Goal: Check status: Check status

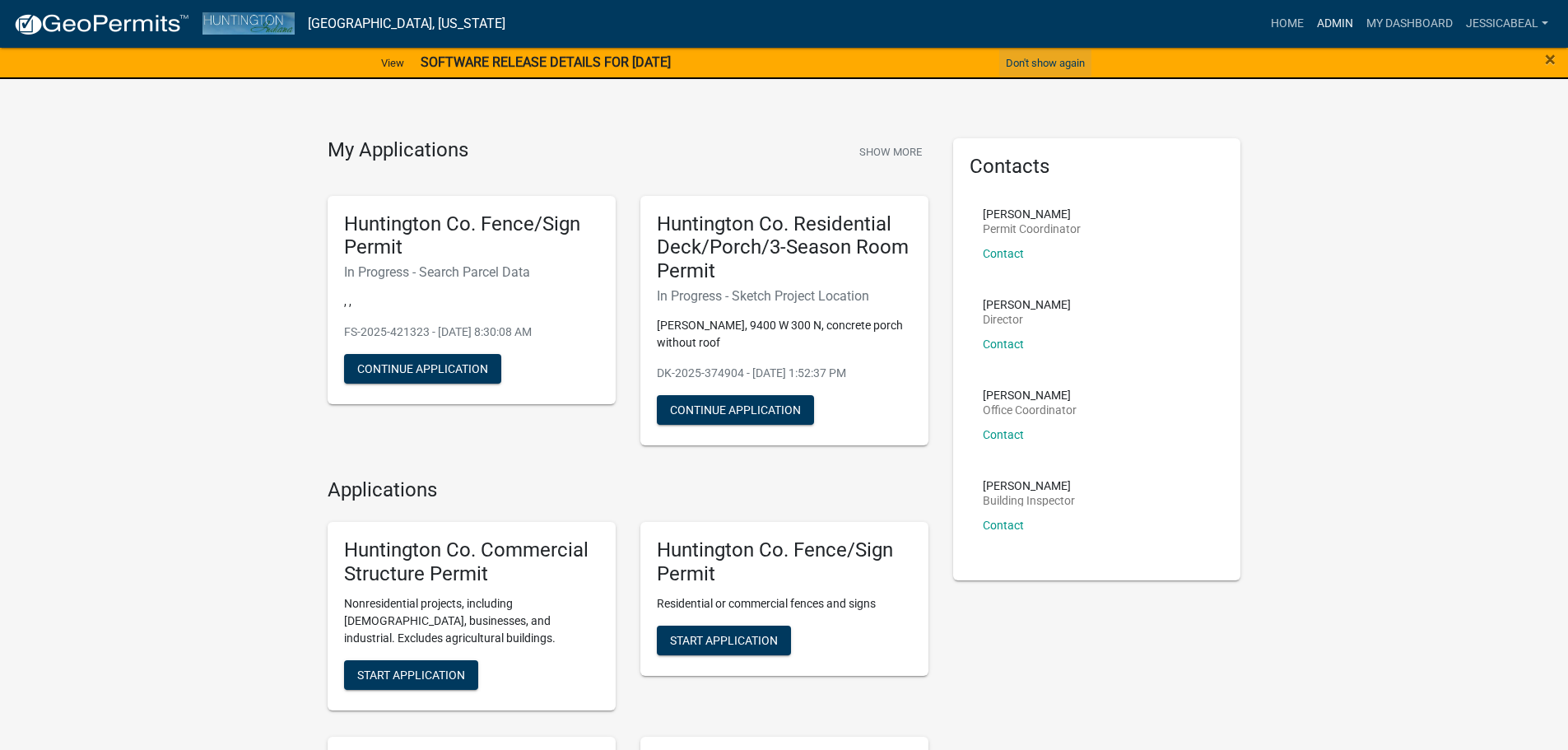
drag, startPoint x: 1320, startPoint y: 24, endPoint x: 1086, endPoint y: 51, distance: 235.6
click at [1320, 24] on link "Admin" at bounding box center [1334, 24] width 50 height 32
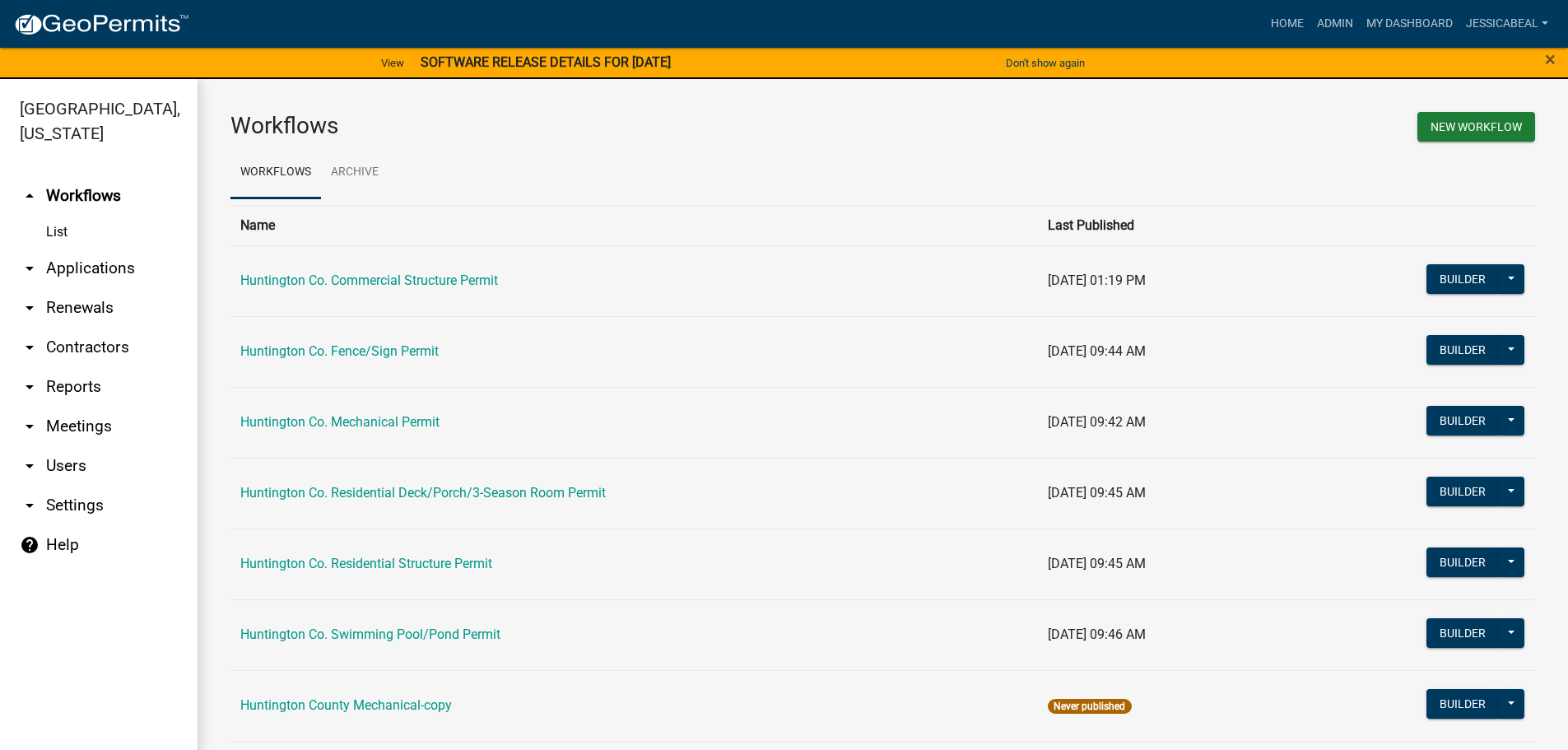
drag, startPoint x: 87, startPoint y: 257, endPoint x: 79, endPoint y: 284, distance: 28.2
click at [87, 258] on link "arrow_drop_down Applications" at bounding box center [99, 269] width 197 height 40
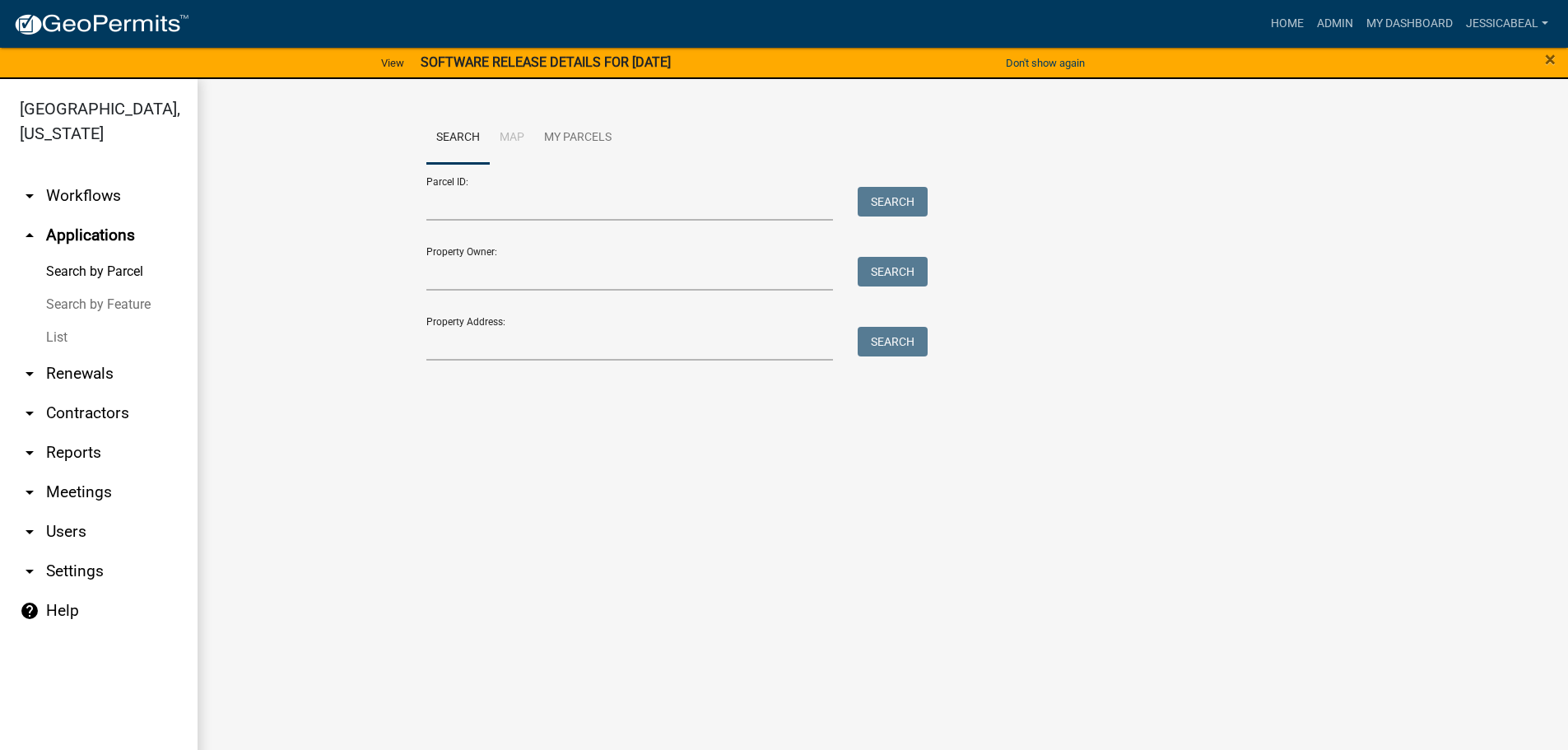
click at [77, 332] on link "List" at bounding box center [99, 338] width 197 height 33
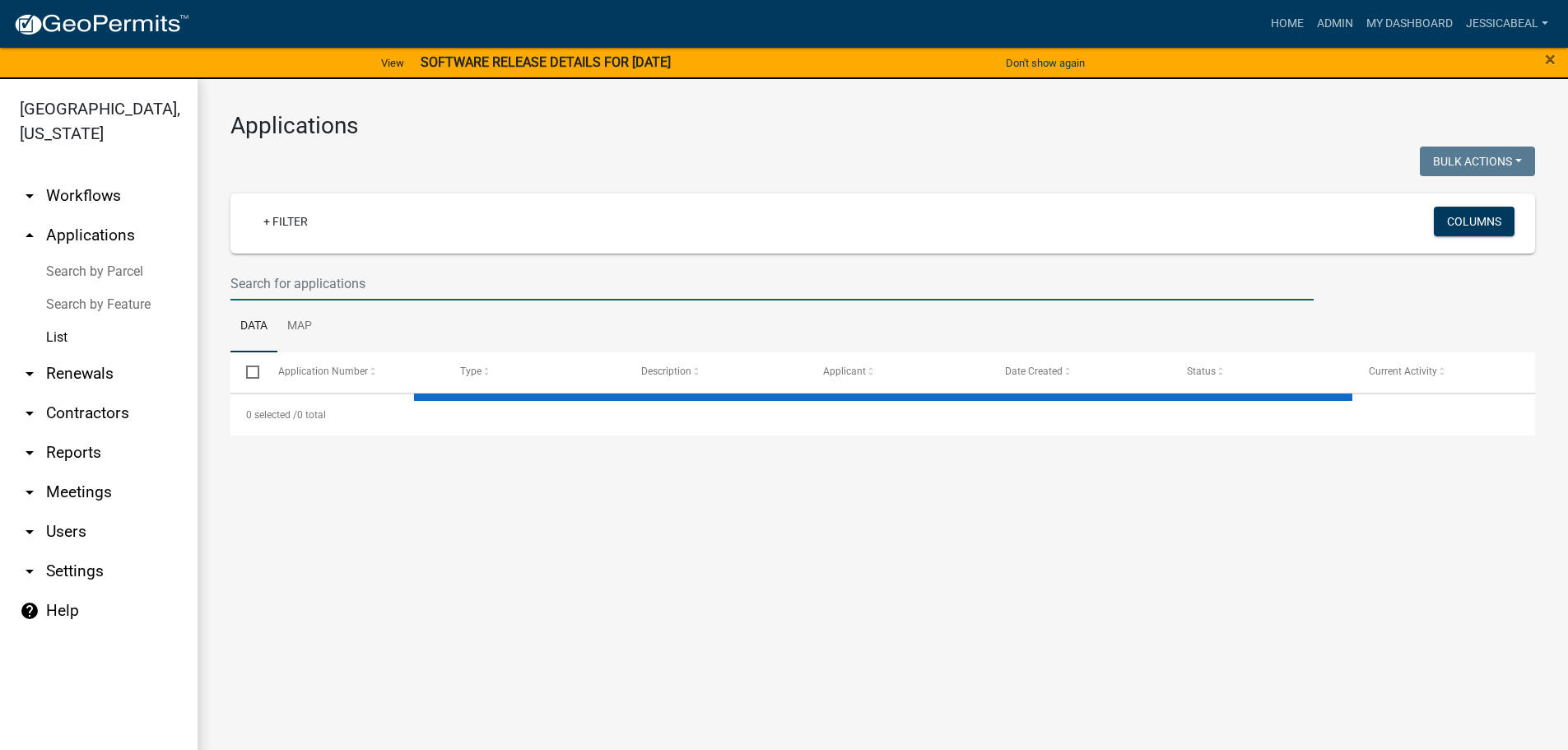
drag, startPoint x: 245, startPoint y: 277, endPoint x: 246, endPoint y: 268, distance: 9.1
click at [245, 277] on input "text" at bounding box center [772, 284] width 1084 height 34
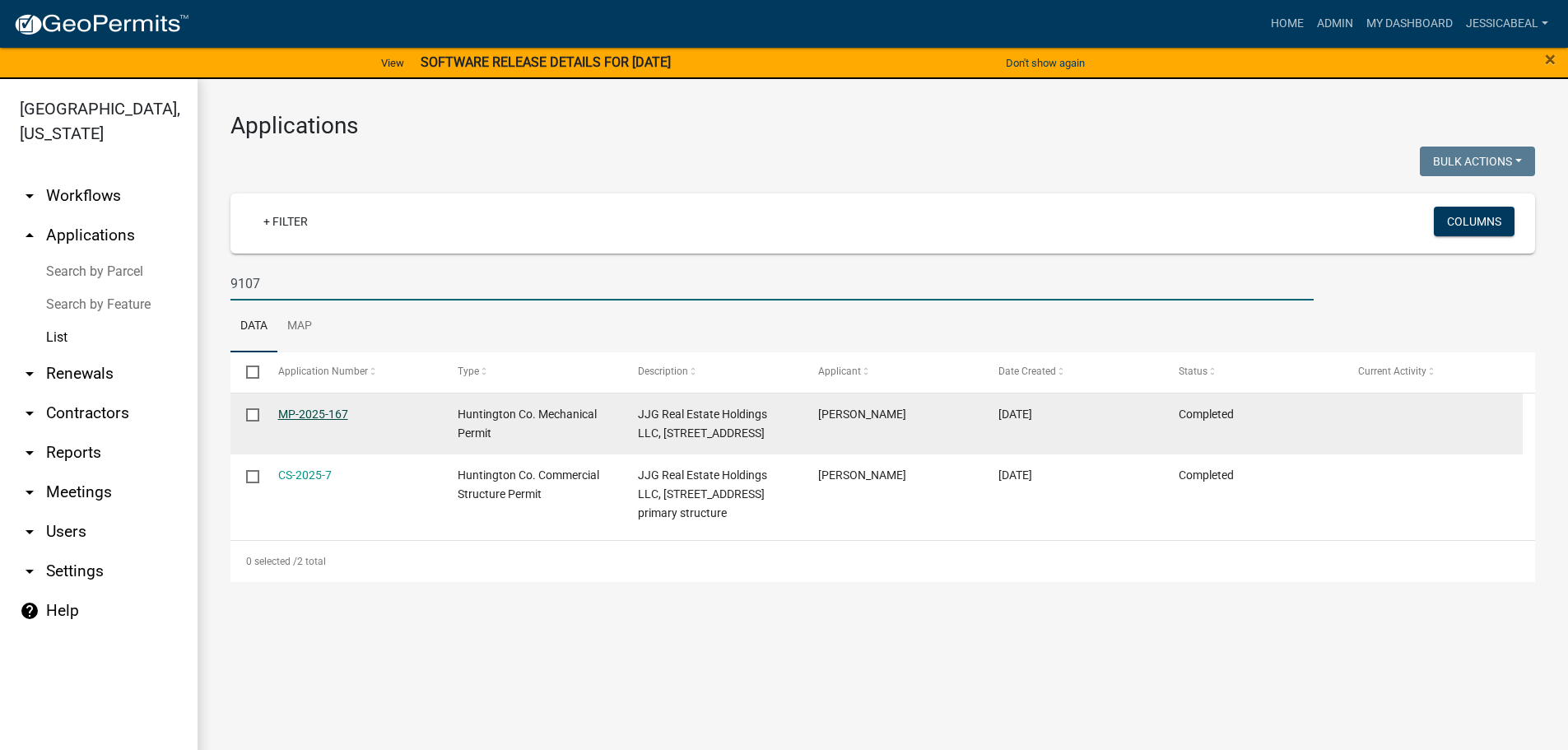
type input "9107"
click at [308, 408] on link "MP-2025-167" at bounding box center [312, 414] width 70 height 14
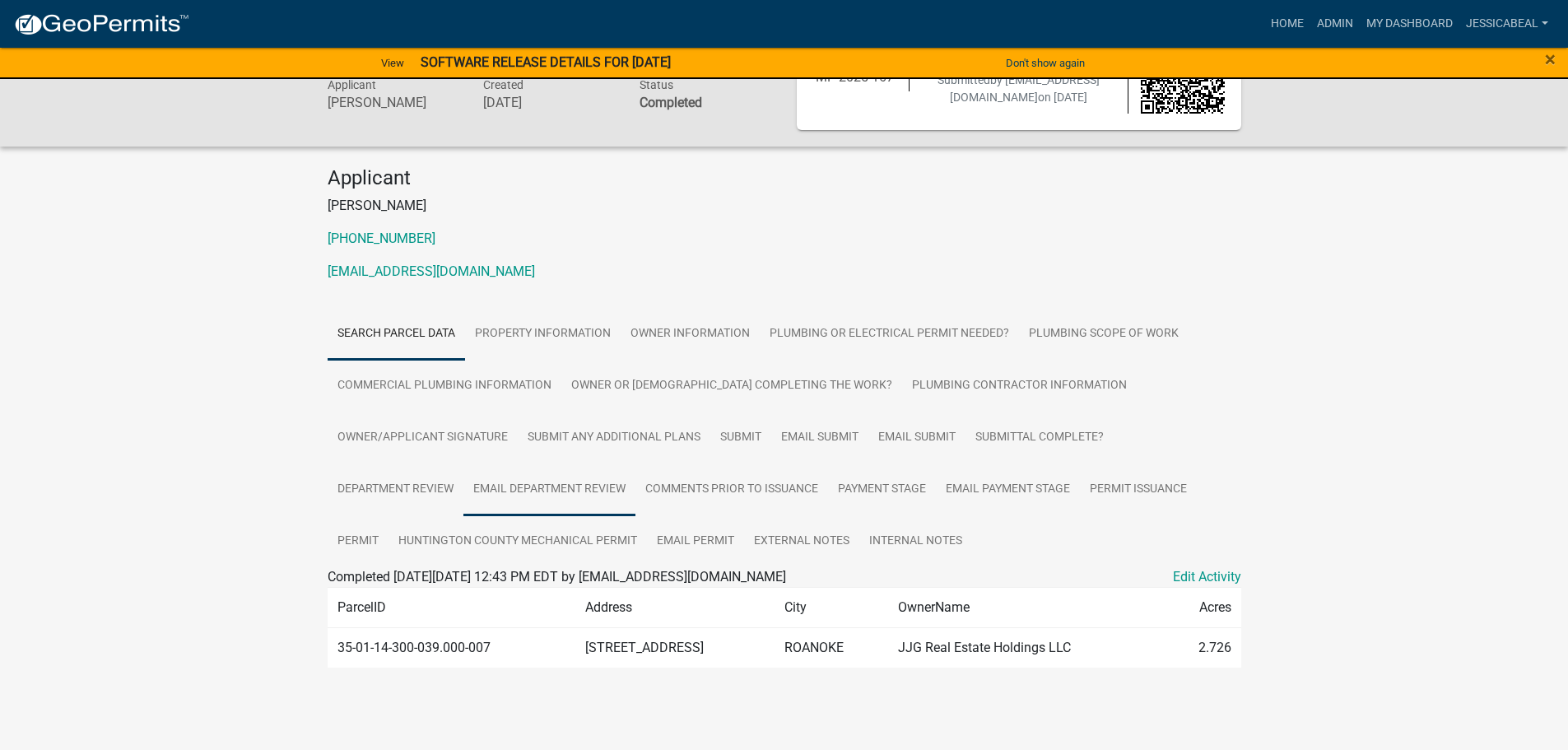
scroll to position [86, 0]
click at [523, 518] on link "Huntington County Mechanical Permit" at bounding box center [517, 542] width 258 height 53
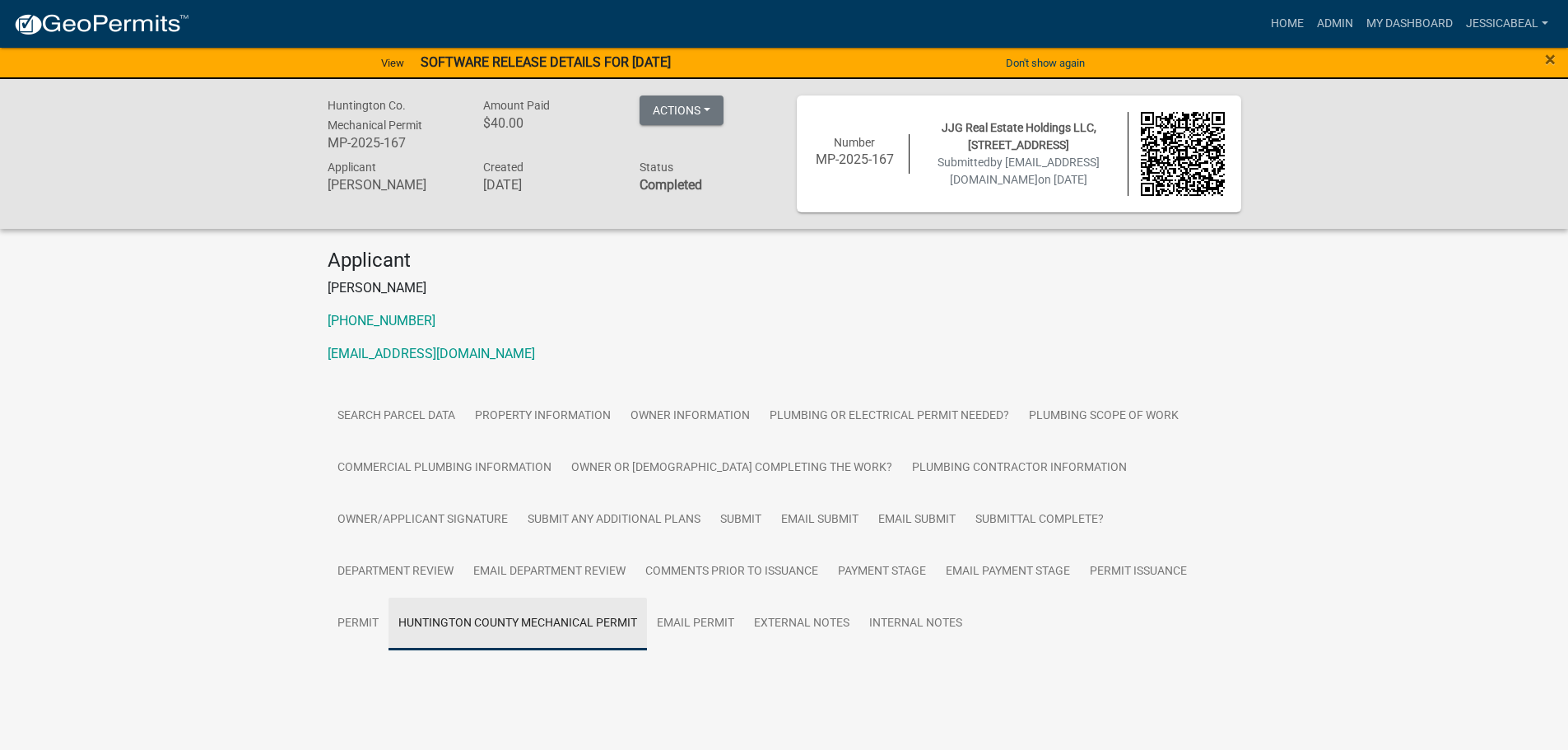
scroll to position [0, 0]
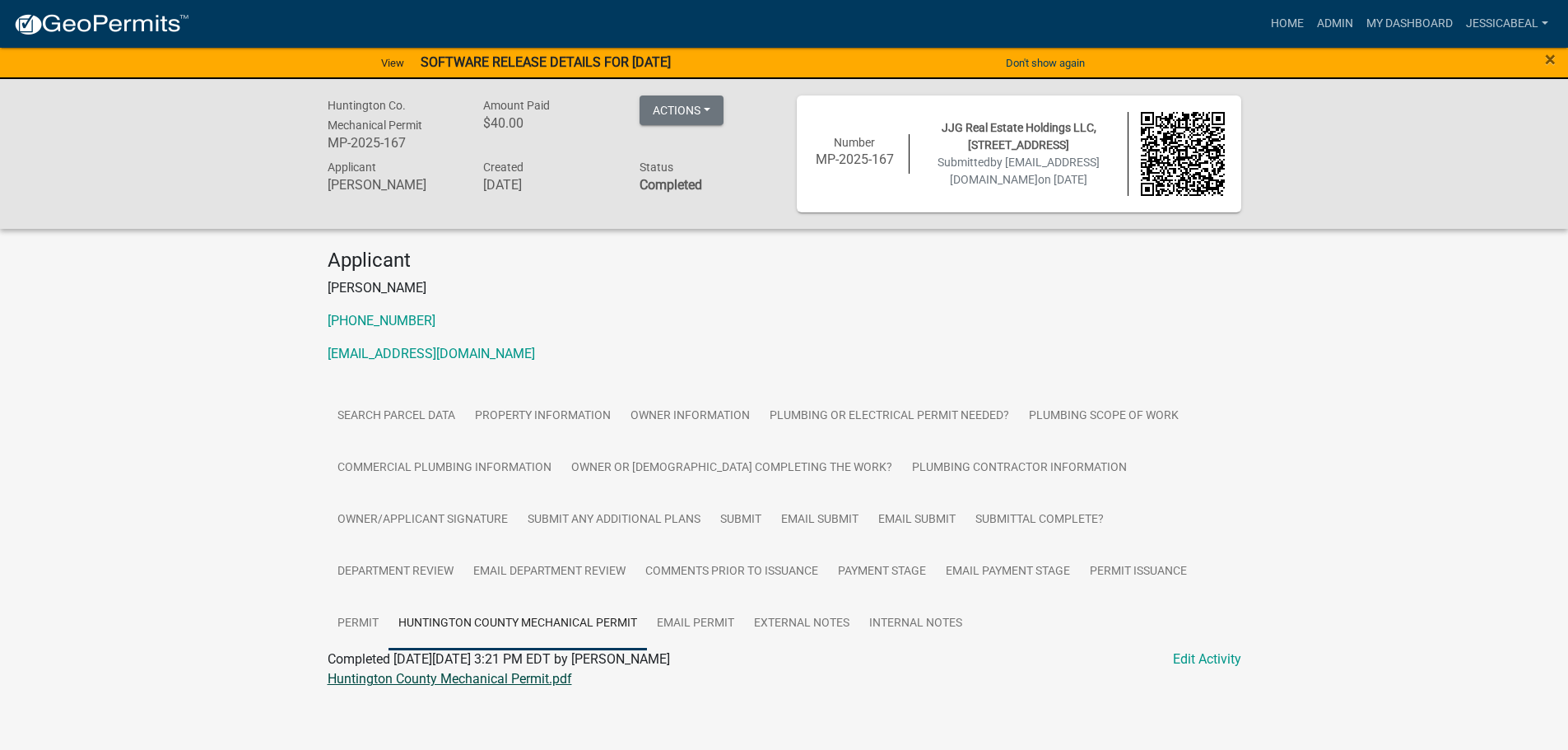
click at [486, 681] on link "Huntington County Mechanical Permit.pdf" at bounding box center [450, 678] width 244 height 15
